Goal: Information Seeking & Learning: Learn about a topic

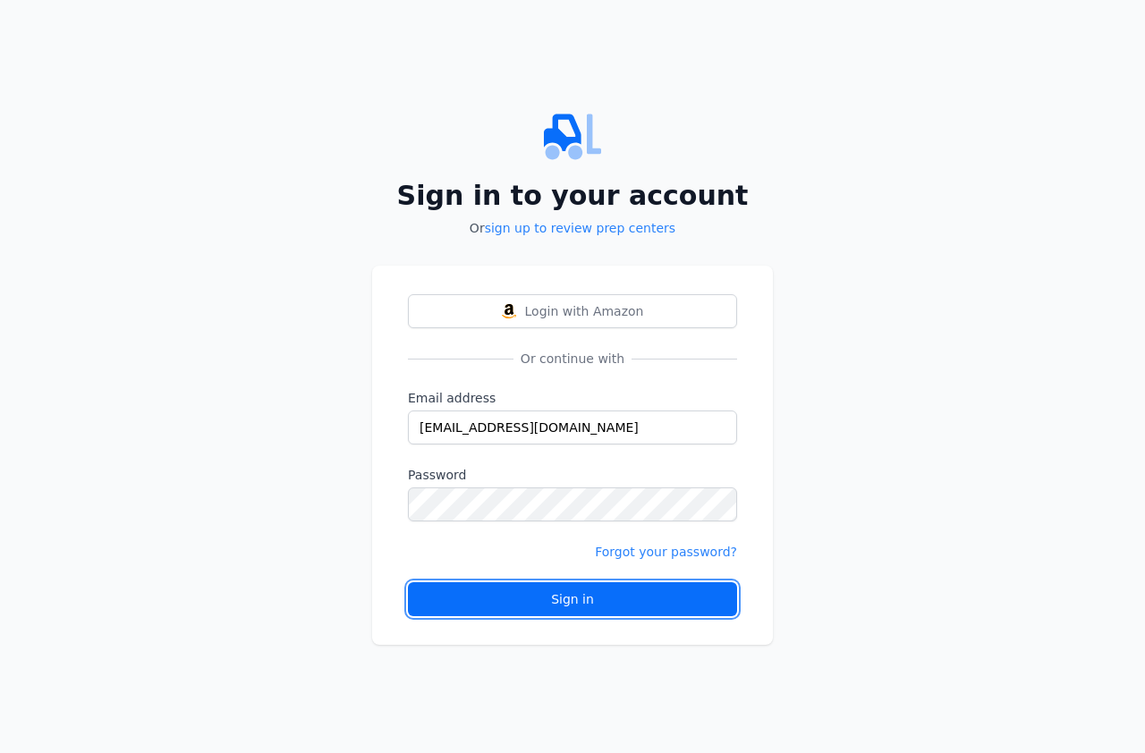
click at [553, 600] on div "Sign in" at bounding box center [572, 599] width 299 height 18
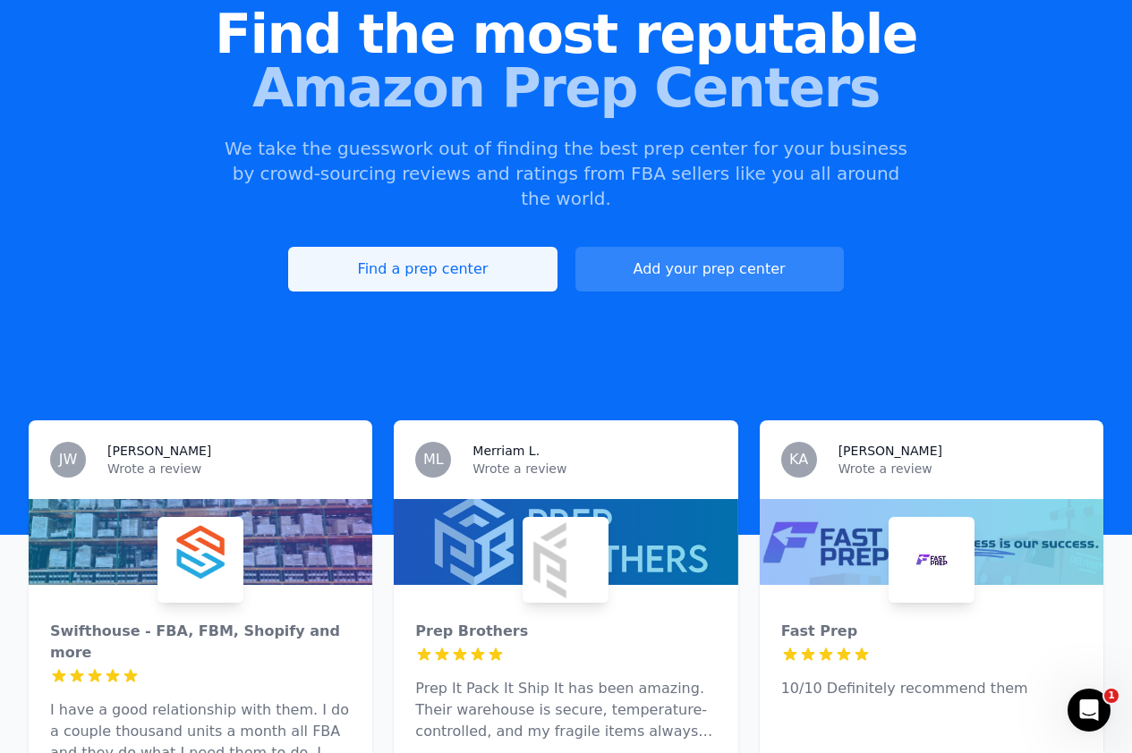
click at [407, 247] on link "Find a prep center" at bounding box center [422, 269] width 268 height 45
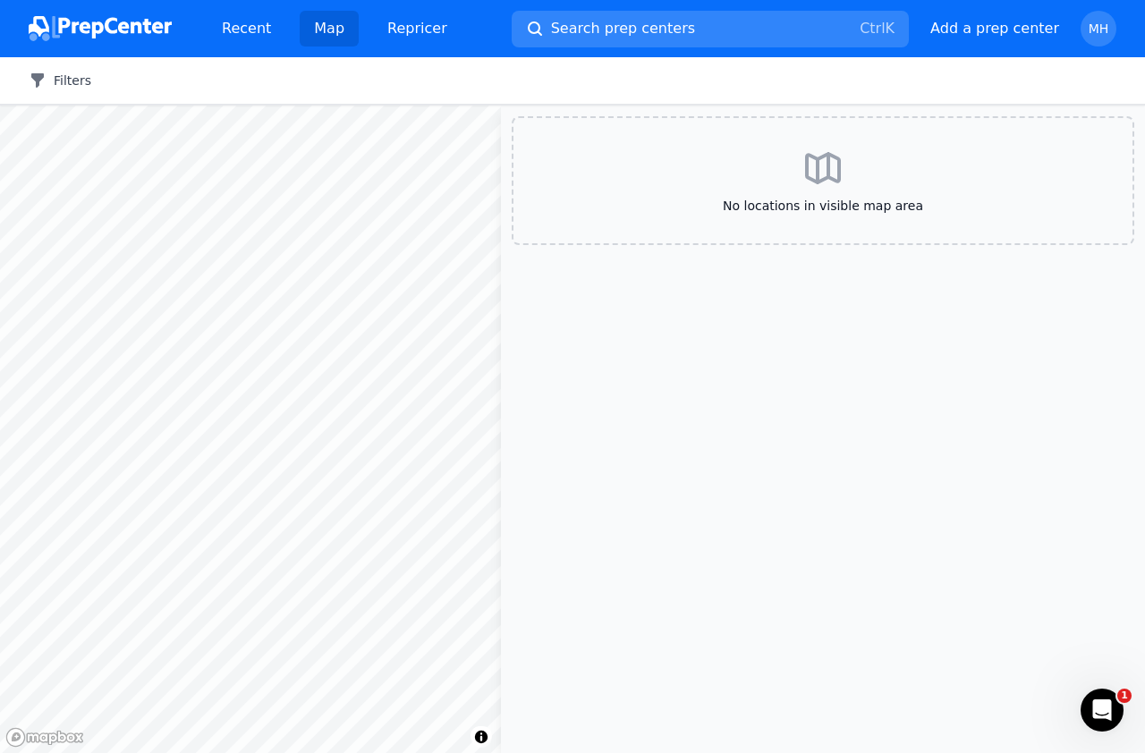
click at [66, 95] on div "Filters Clear all" at bounding box center [572, 80] width 1145 height 47
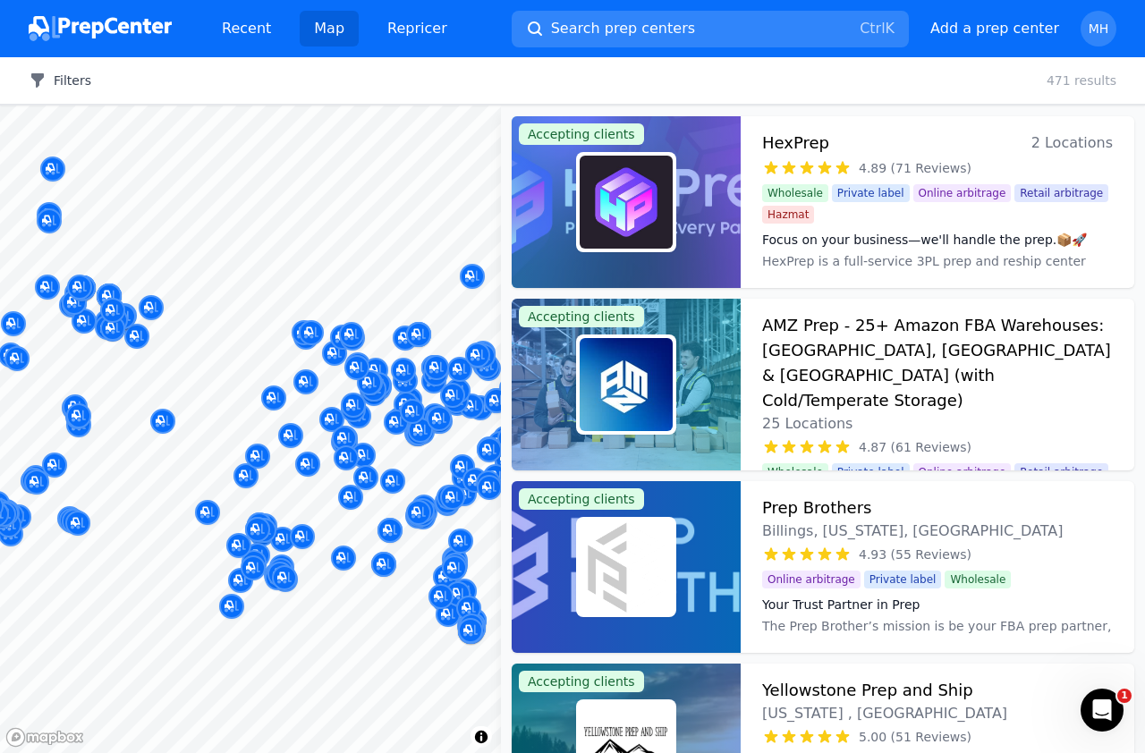
click at [63, 77] on button "Filters" at bounding box center [60, 81] width 63 height 18
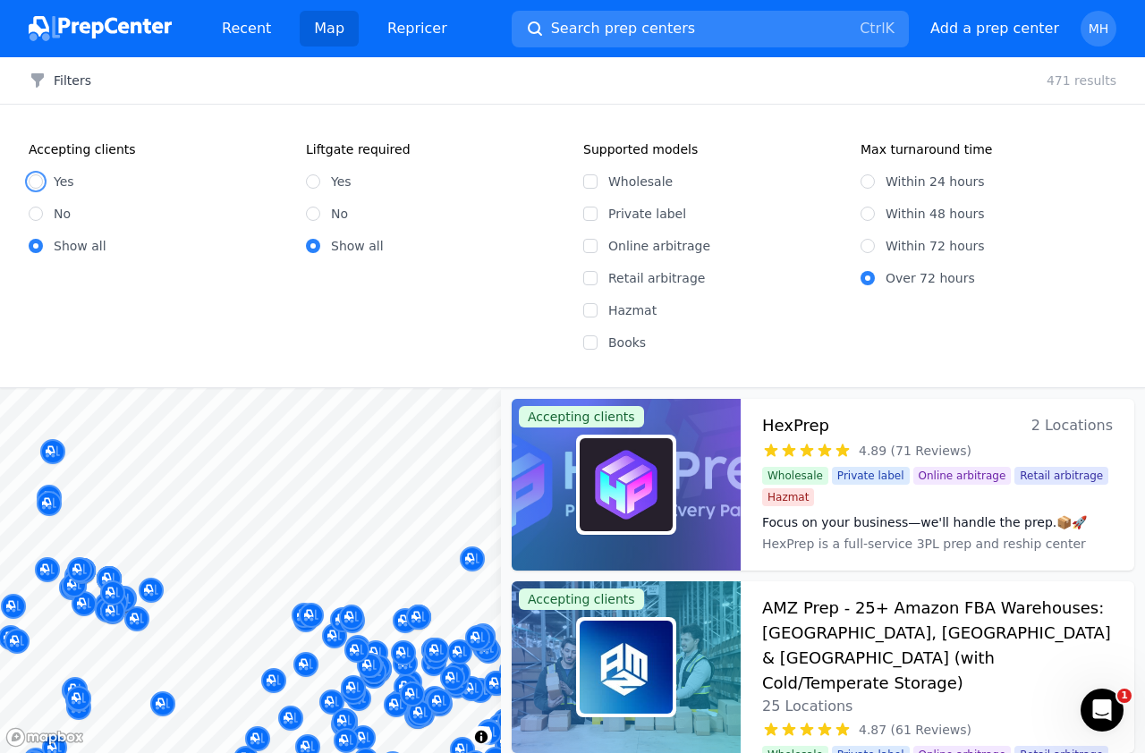
click at [34, 179] on input "Yes" at bounding box center [36, 181] width 14 height 14
radio input "true"
click at [592, 242] on input "Online arbitrage" at bounding box center [590, 246] width 14 height 14
checkbox input "true"
click at [588, 276] on input "Retail arbitrage" at bounding box center [590, 278] width 14 height 14
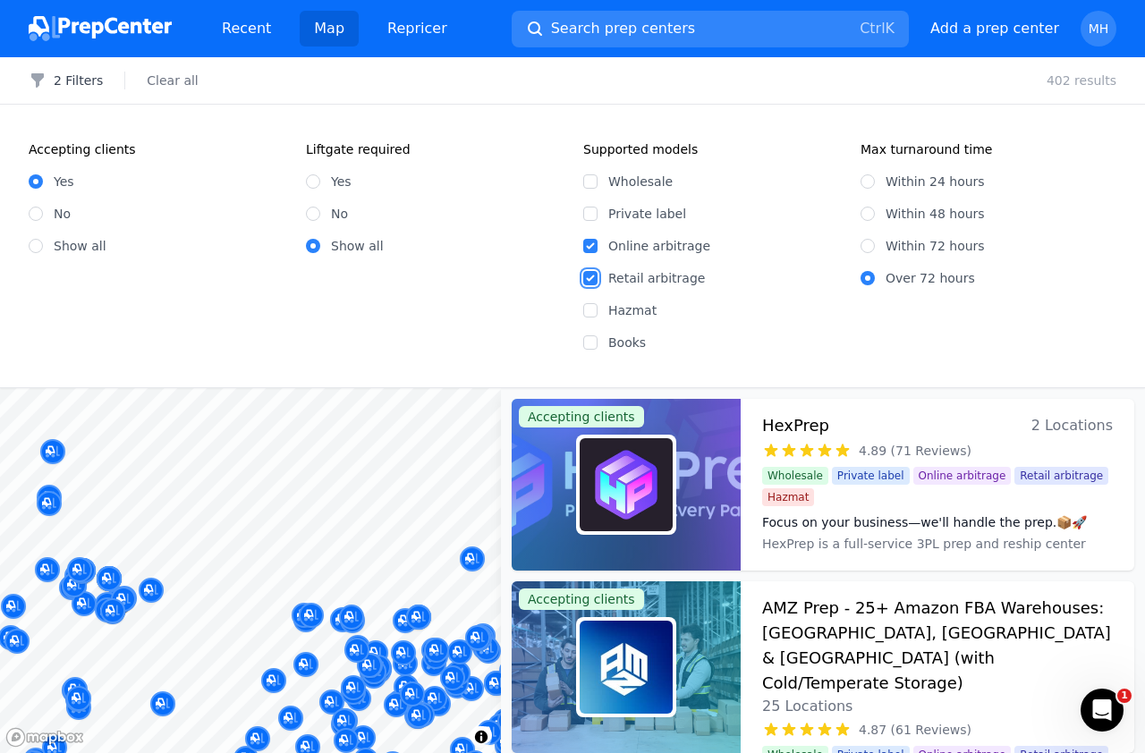
checkbox input "true"
click at [588, 338] on input "Books" at bounding box center [590, 343] width 14 height 14
checkbox input "true"
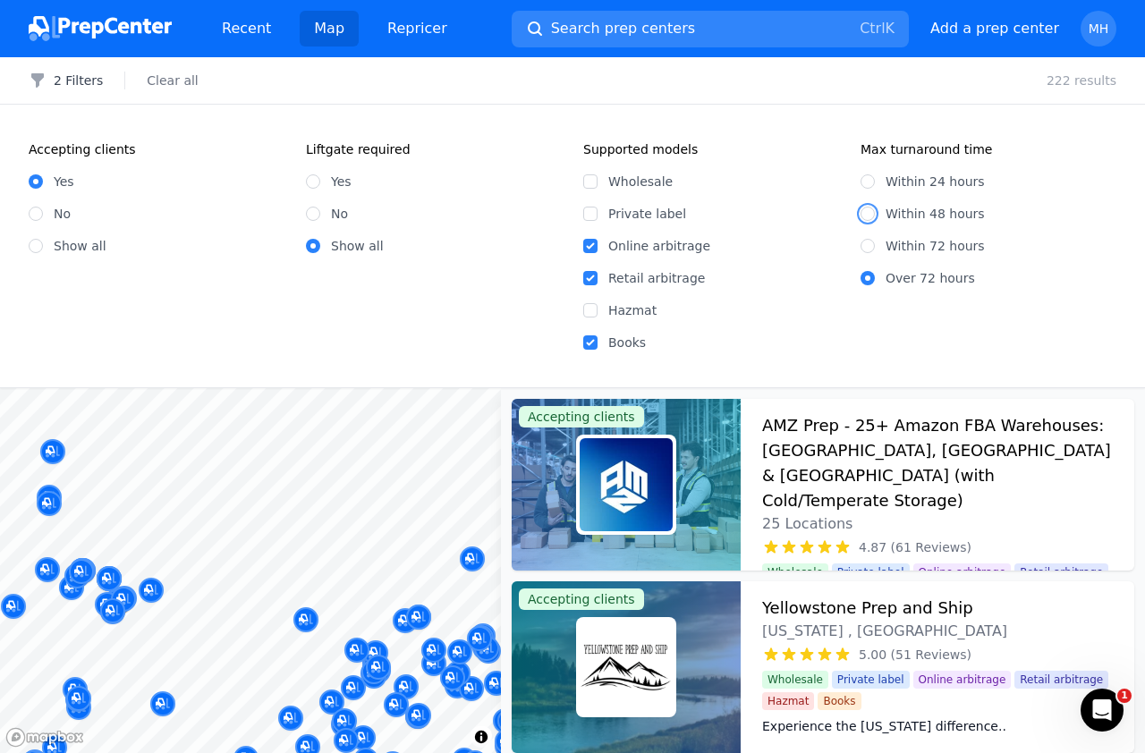
click at [868, 213] on input "Within 48 hours" at bounding box center [868, 214] width 14 height 14
radio input "true"
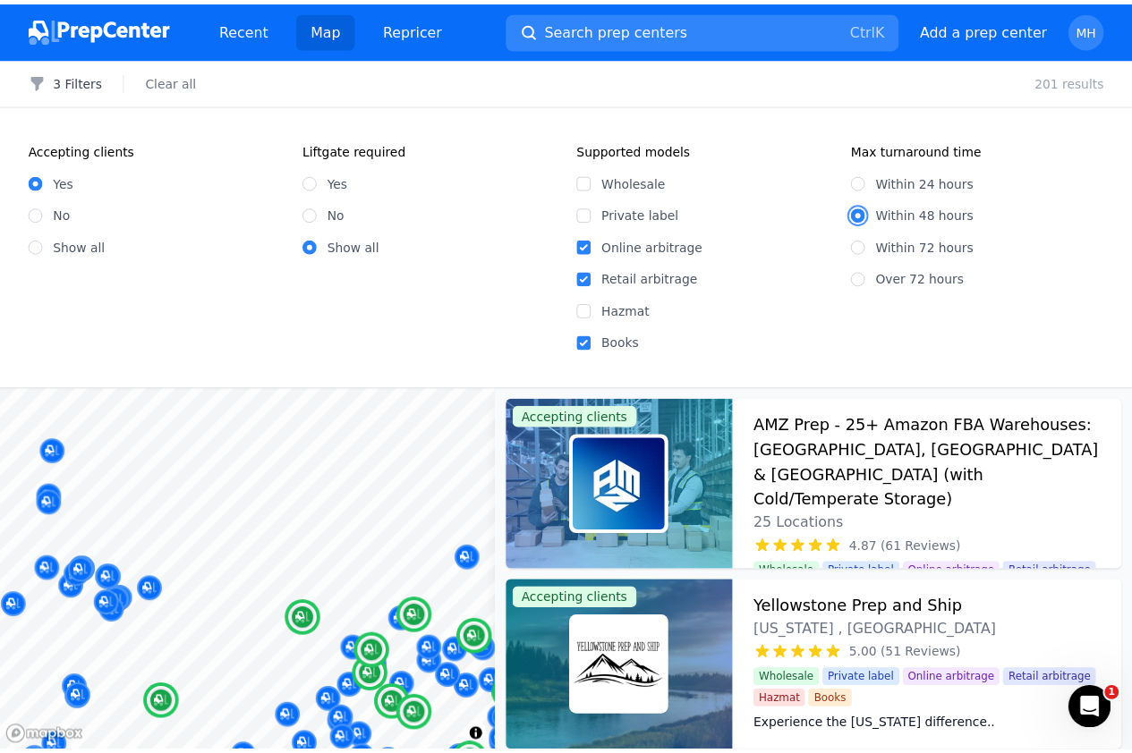
scroll to position [179, 0]
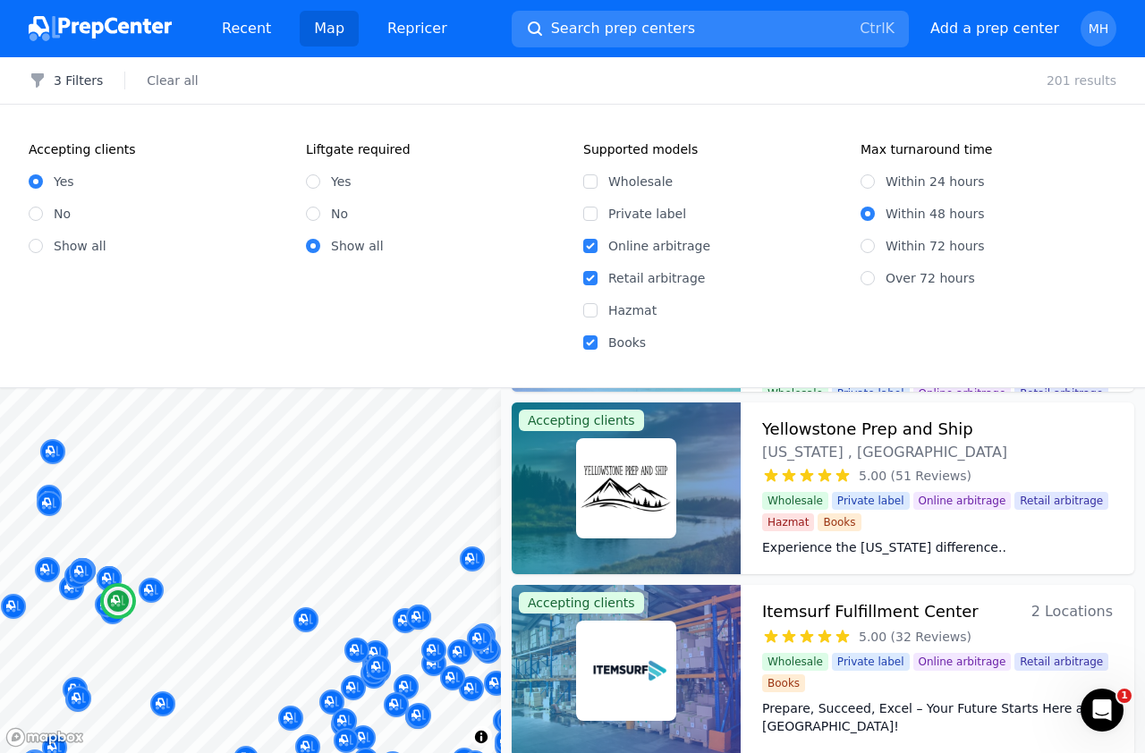
click at [825, 428] on h3 "Yellowstone Prep and Ship" at bounding box center [867, 429] width 211 height 25
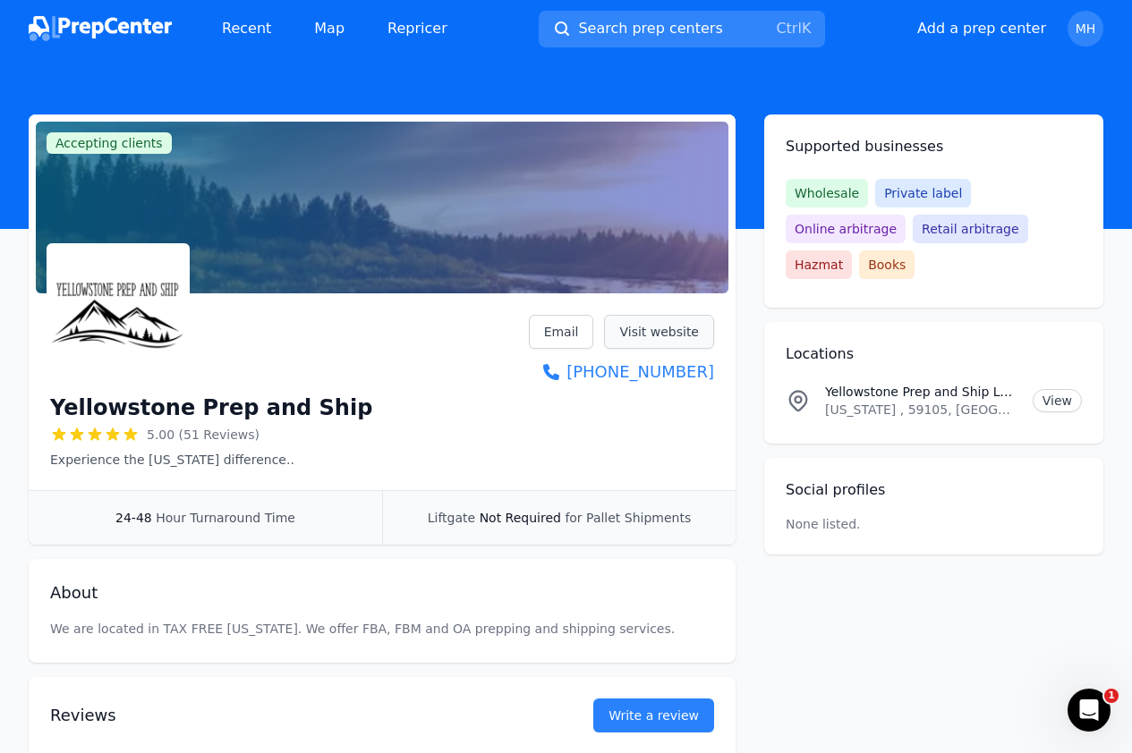
click at [671, 332] on link "Visit website" at bounding box center [659, 332] width 110 height 34
